Goal: Task Accomplishment & Management: Manage account settings

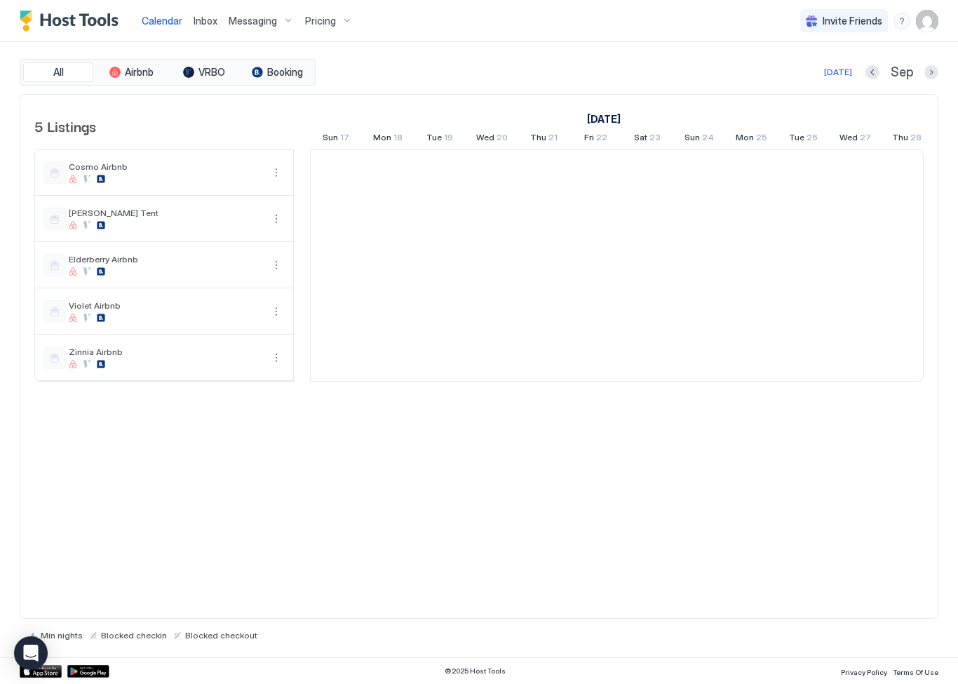
scroll to position [0, 779]
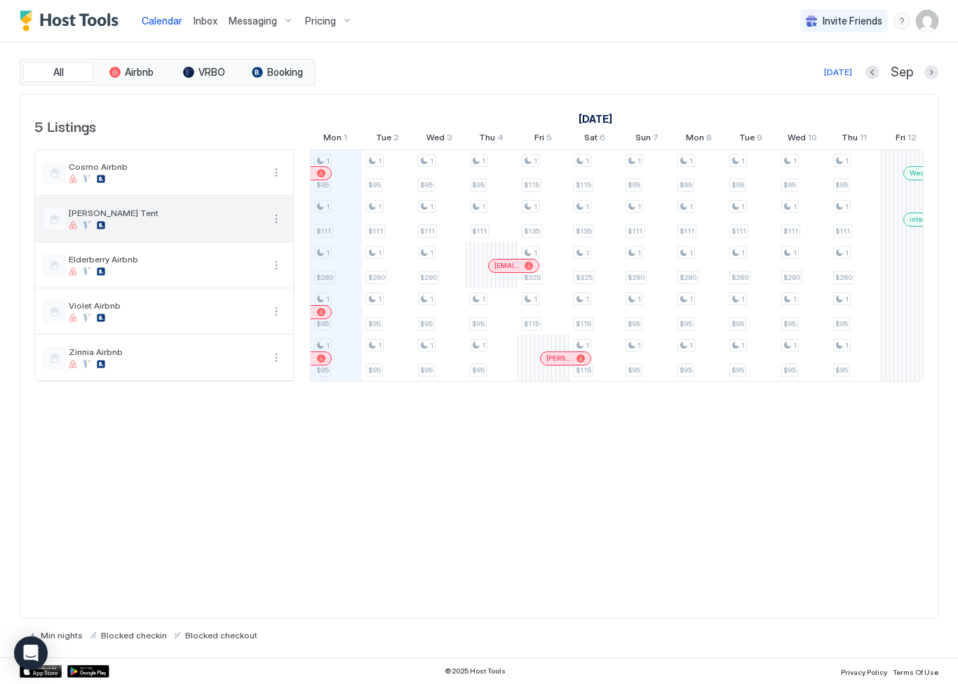
click at [88, 216] on span "[PERSON_NAME] Tent" at bounding box center [166, 213] width 194 height 11
click at [79, 223] on div at bounding box center [166, 225] width 194 height 8
click at [58, 221] on div at bounding box center [54, 219] width 22 height 22
click at [118, 241] on div "[PERSON_NAME] Tent" at bounding box center [164, 219] width 258 height 46
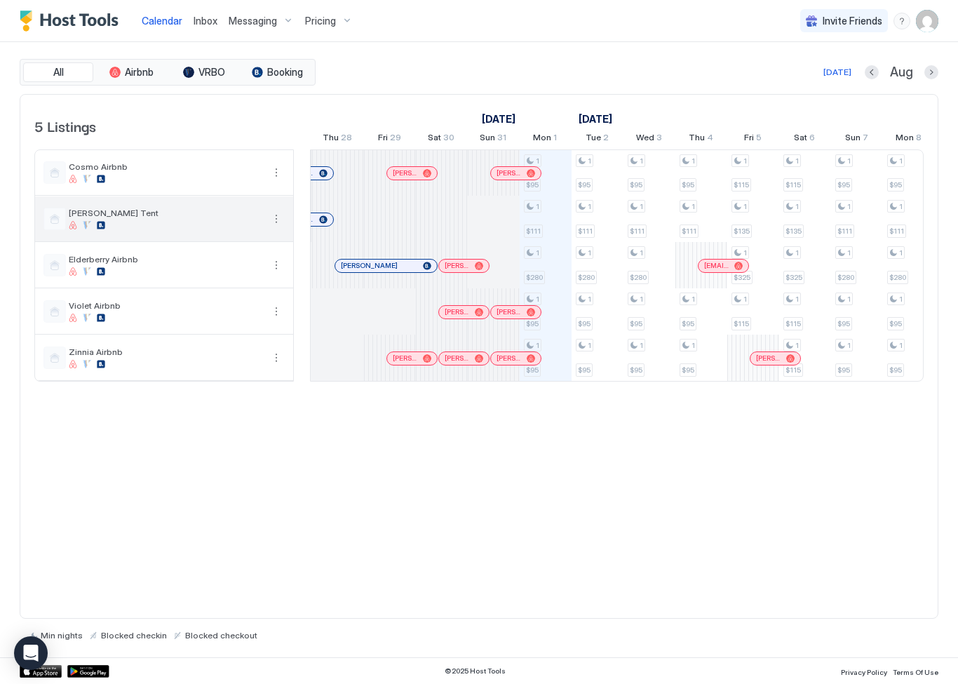
scroll to position [0, 0]
click at [449, 217] on div at bounding box center [442, 219] width 52 height 46
click at [444, 220] on div at bounding box center [442, 219] width 52 height 46
click at [489, 210] on div at bounding box center [494, 219] width 52 height 46
click at [504, 216] on div at bounding box center [494, 219] width 52 height 46
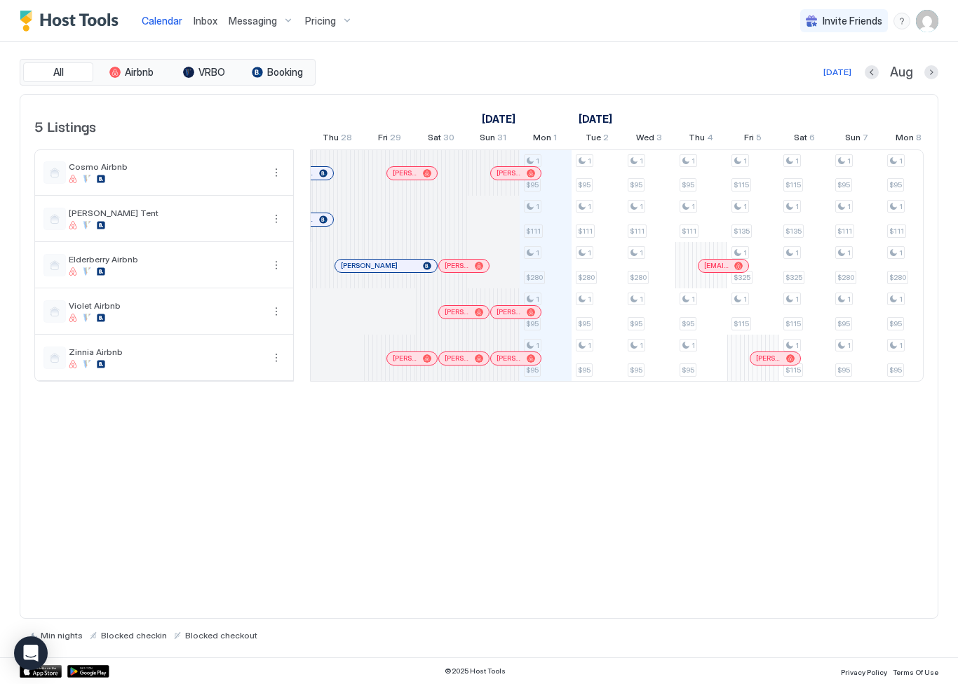
click at [502, 218] on div at bounding box center [494, 219] width 52 height 46
click at [79, 218] on div "[PERSON_NAME] Tent" at bounding box center [166, 219] width 194 height 22
click at [86, 218] on div "[PERSON_NAME] Tent" at bounding box center [166, 219] width 194 height 22
click at [86, 217] on span "[PERSON_NAME] Tent" at bounding box center [166, 213] width 194 height 11
click at [270, 224] on button "More options" at bounding box center [276, 218] width 17 height 17
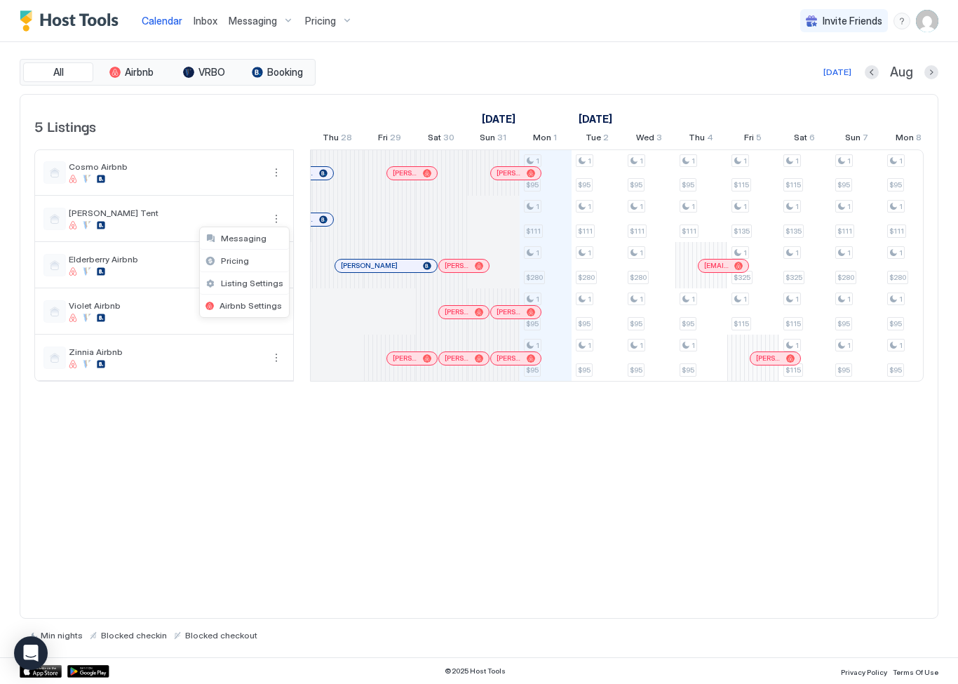
click at [259, 292] on div "Listing Settings" at bounding box center [244, 283] width 89 height 22
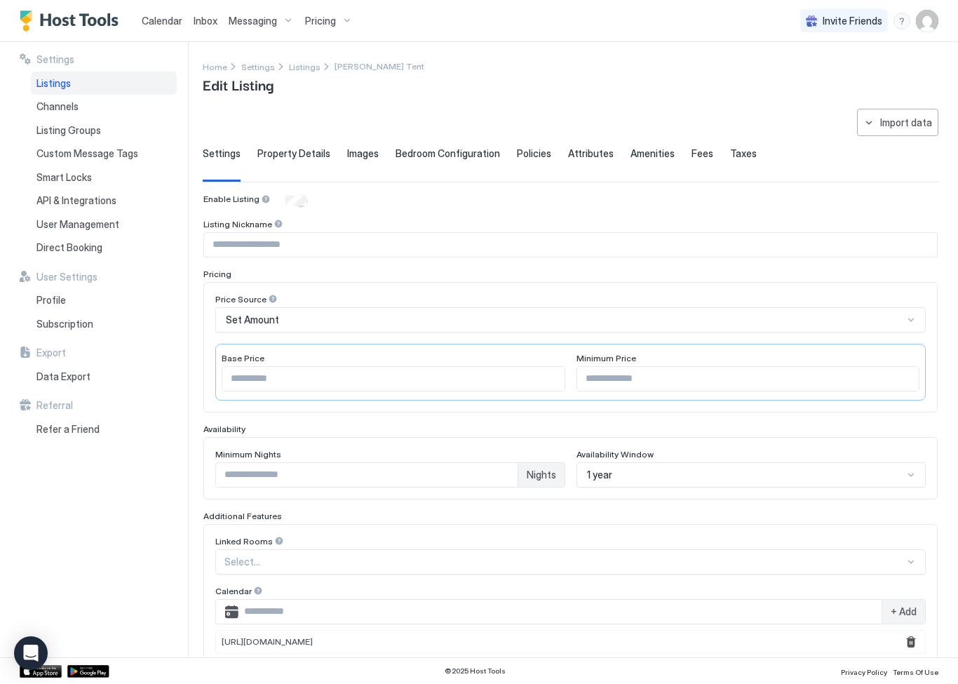
click at [163, 22] on span "Calendar" at bounding box center [162, 21] width 41 height 12
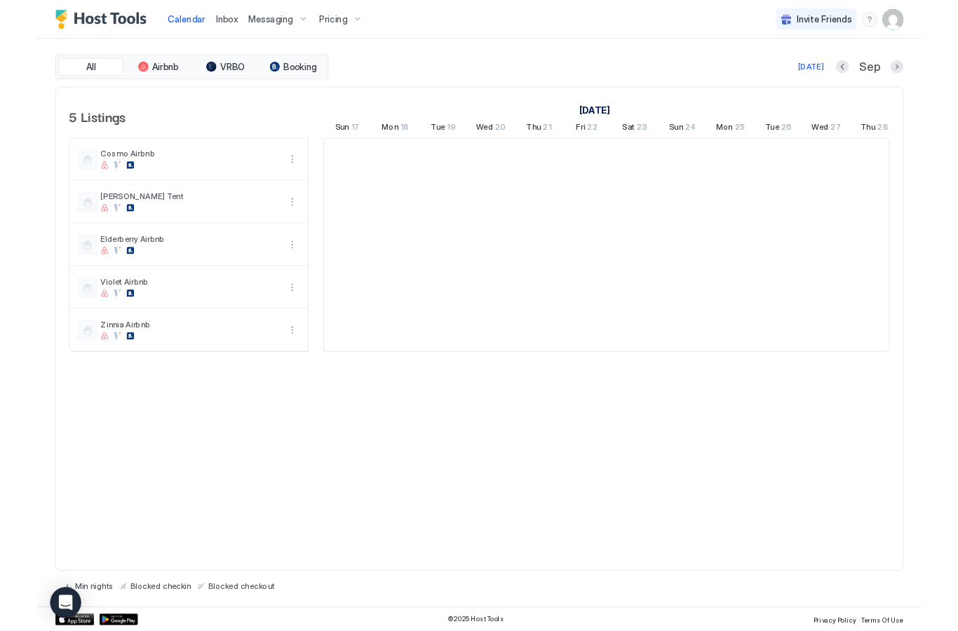
scroll to position [0, 779]
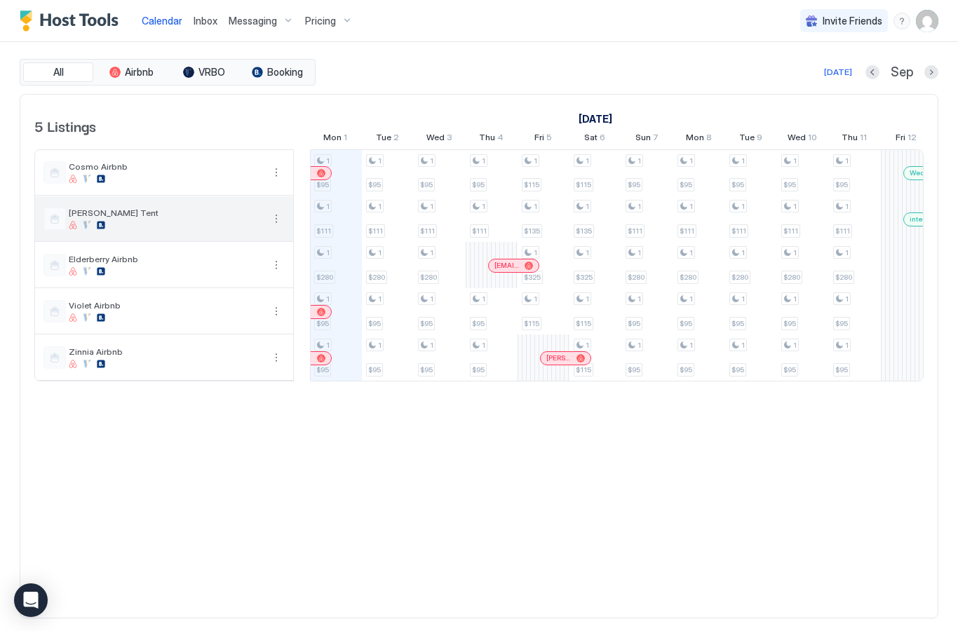
click at [277, 224] on button "More options" at bounding box center [276, 218] width 17 height 17
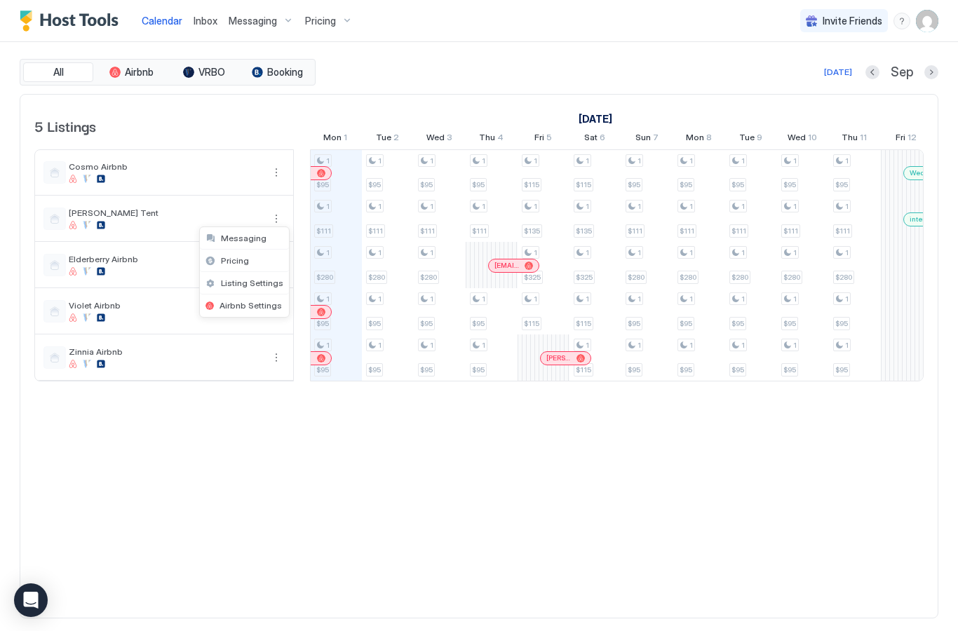
click at [243, 265] on span "Pricing" at bounding box center [235, 260] width 28 height 11
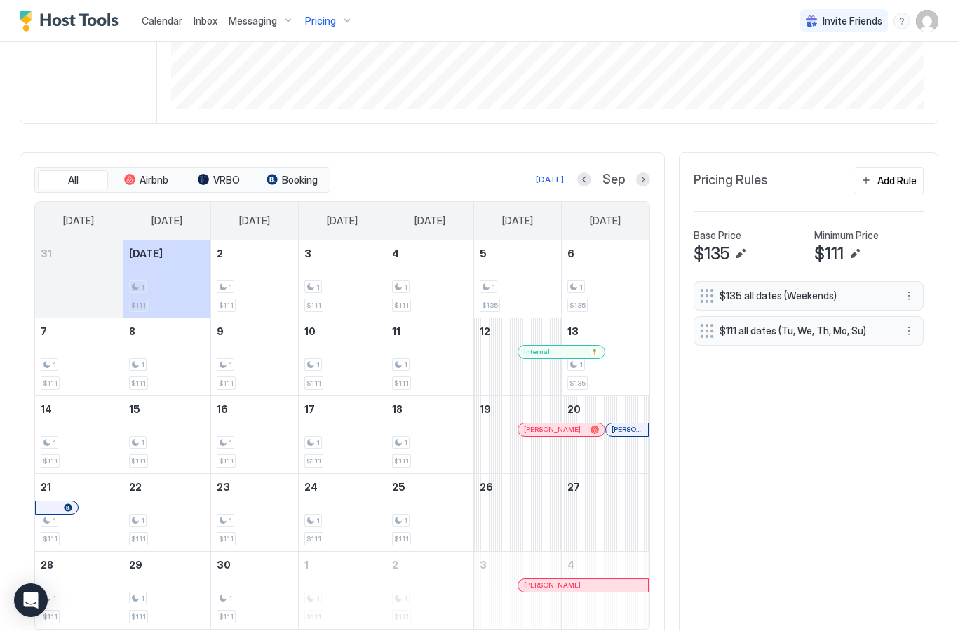
scroll to position [300, 0]
